Goal: Ask a question

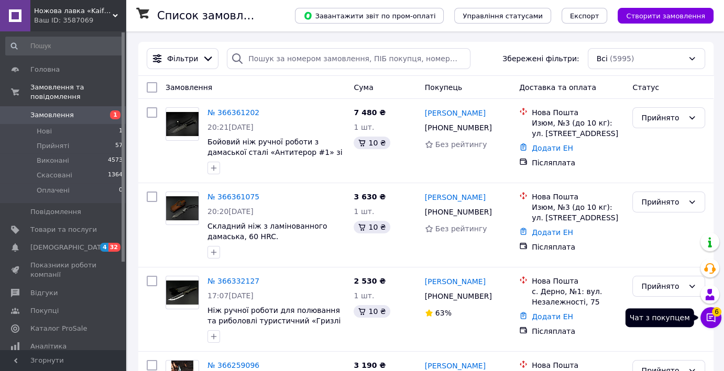
click at [711, 316] on icon at bounding box center [711, 318] width 9 height 9
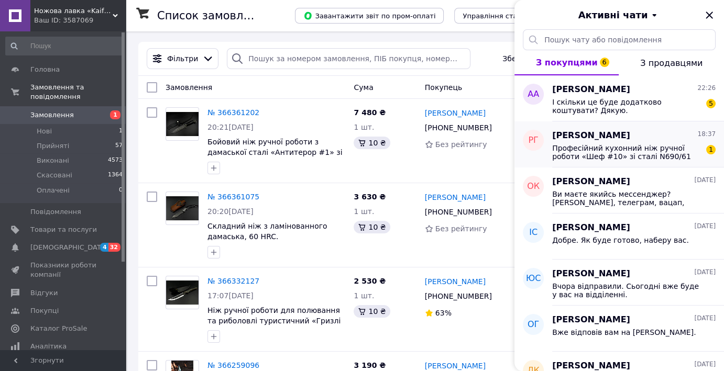
click at [626, 152] on span "Професійний кухонний ніж ручної роботи «Шеф #10» зі сталі N690/61 HRC Сподобавс…" at bounding box center [626, 152] width 149 height 17
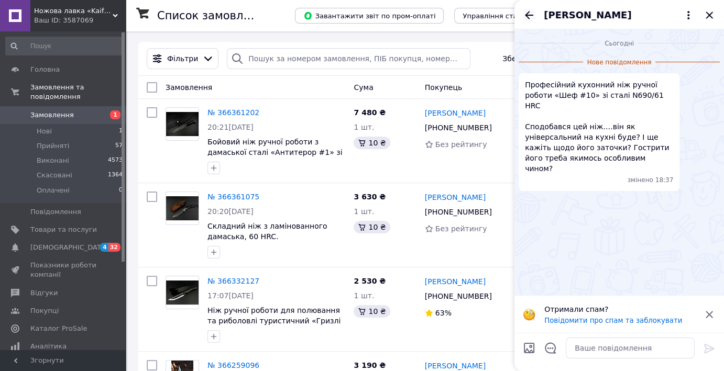
click at [525, 16] on icon "Назад" at bounding box center [529, 15] width 13 height 13
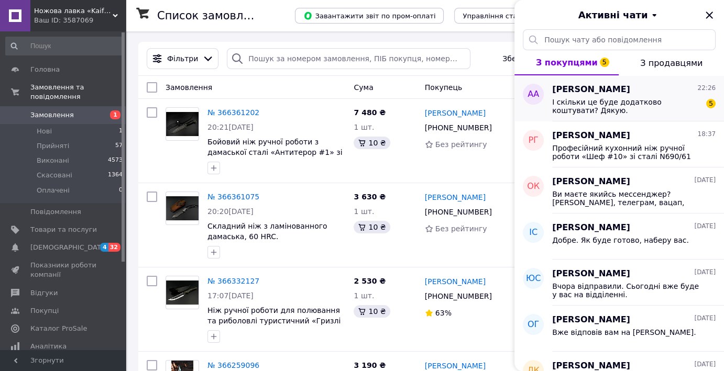
click at [591, 101] on span "І скільки це буде додатково коштувати? Дякую." at bounding box center [626, 106] width 149 height 17
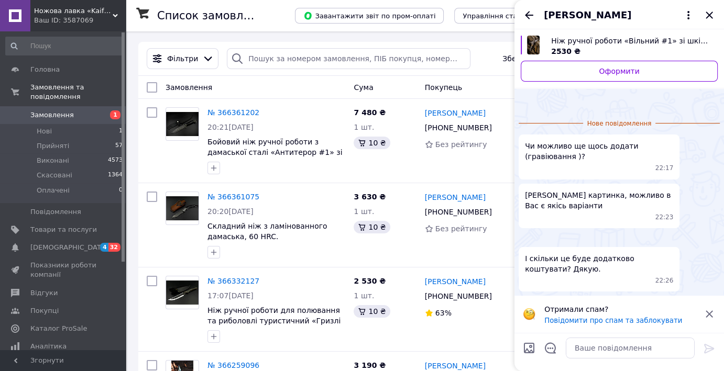
scroll to position [95, 0]
click at [613, 354] on textarea at bounding box center [630, 348] width 129 height 21
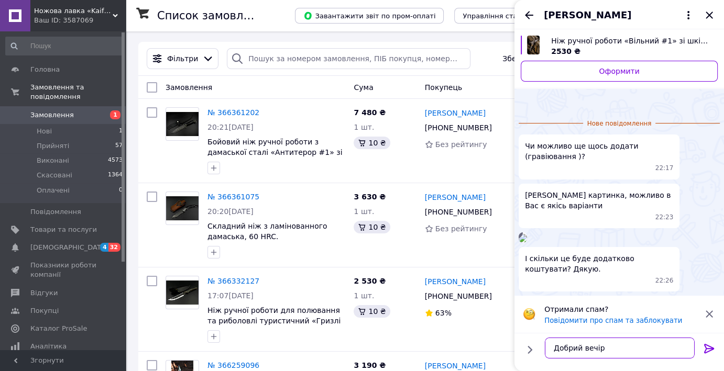
type textarea "Добрий вечір."
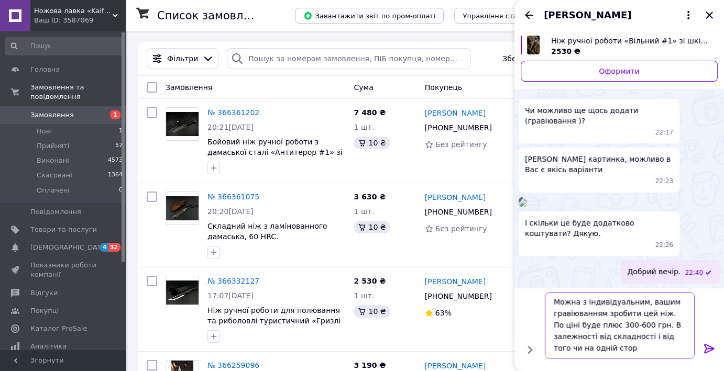
scroll to position [1, 0]
type textarea "Можна з індивідуальним, вашим гравіюванням зробити цей ніж. По ціні буде плюс 3…"
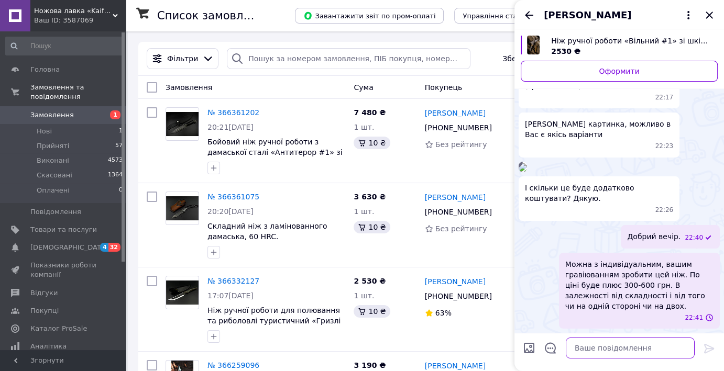
scroll to position [146, 0]
click at [526, 13] on icon "Назад" at bounding box center [529, 15] width 13 height 13
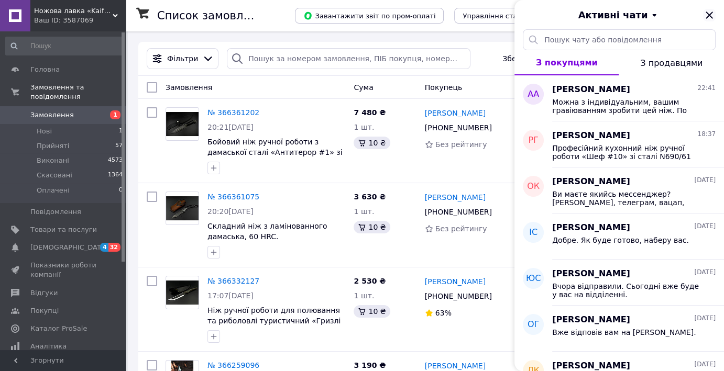
click at [706, 13] on icon "Закрити" at bounding box center [709, 15] width 7 height 7
